Goal: Information Seeking & Learning: Find specific page/section

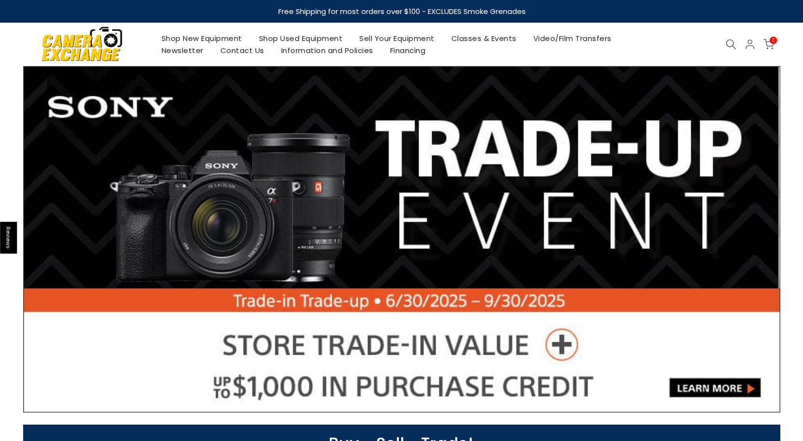
drag, startPoint x: 0, startPoint y: 0, endPoint x: 294, endPoint y: 37, distance: 295.9
click at [294, 37] on link "Shop Used Equipment" at bounding box center [300, 38] width 101 height 12
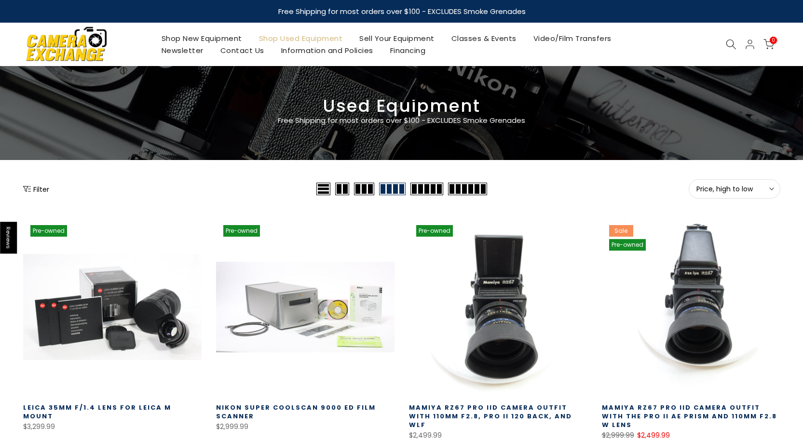
click at [723, 185] on span "Price, high to low" at bounding box center [734, 189] width 76 height 9
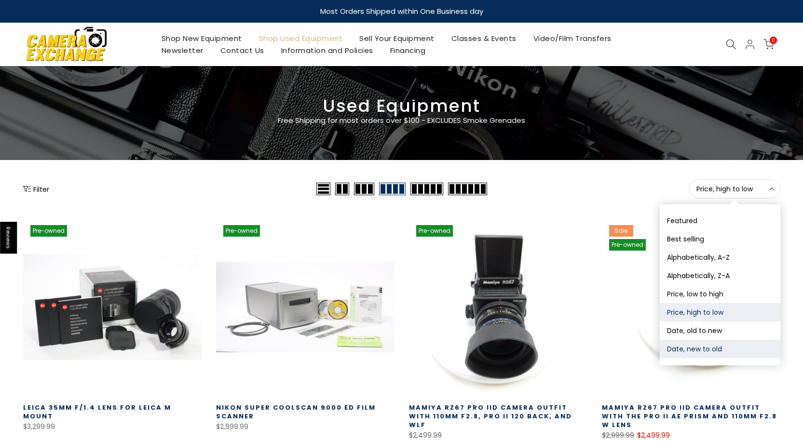
click at [685, 346] on button "Date, new to old" at bounding box center [719, 349] width 121 height 18
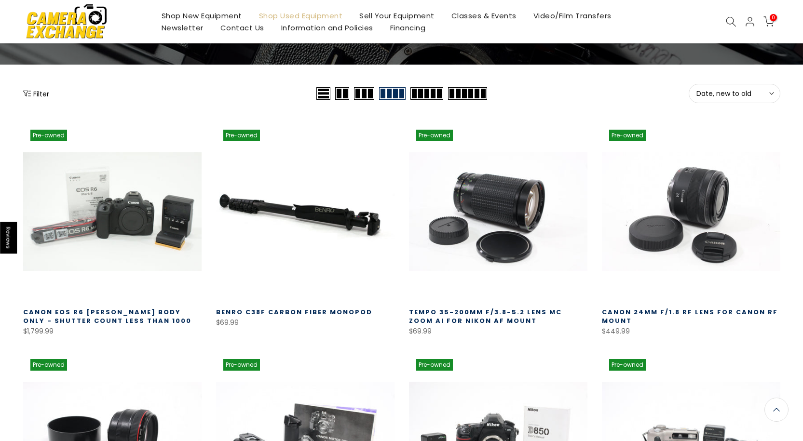
scroll to position [96, 0]
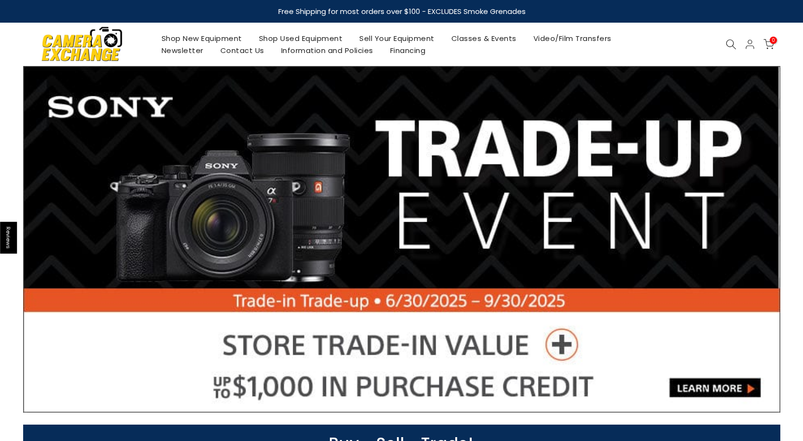
click at [296, 40] on link "Shop Used Equipment" at bounding box center [300, 38] width 101 height 12
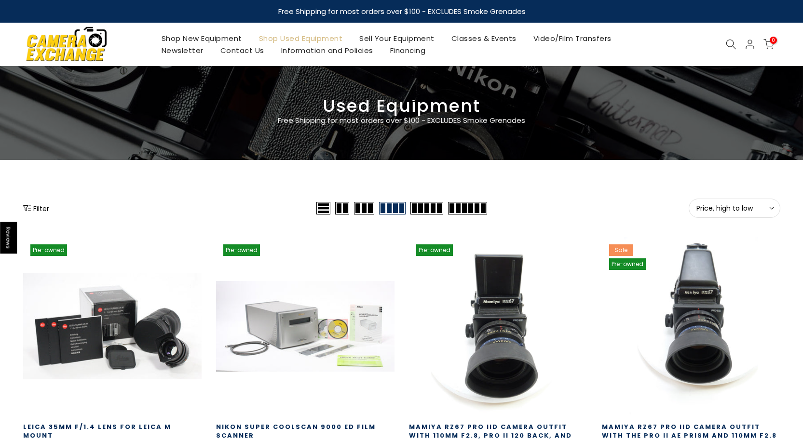
click at [732, 42] on icon at bounding box center [730, 44] width 11 height 11
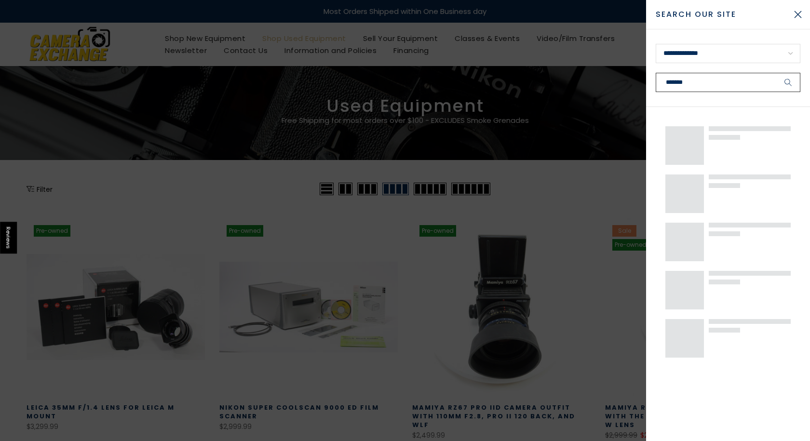
type input "*******"
click at [776, 73] on button "submit" at bounding box center [788, 82] width 24 height 19
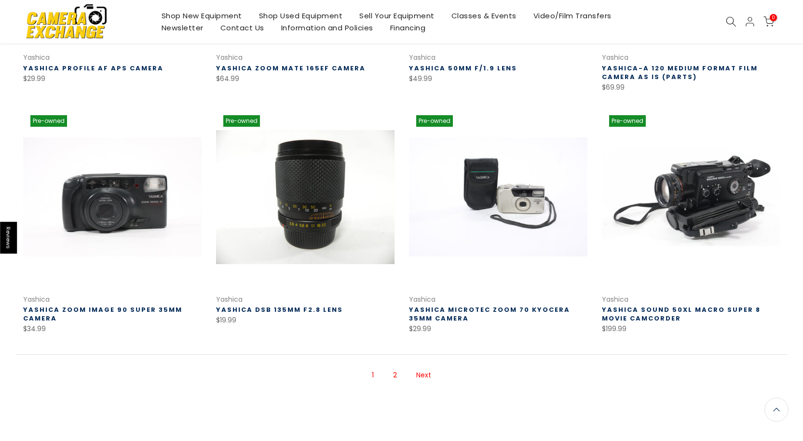
scroll to position [577, 0]
